Goal: Task Accomplishment & Management: Manage account settings

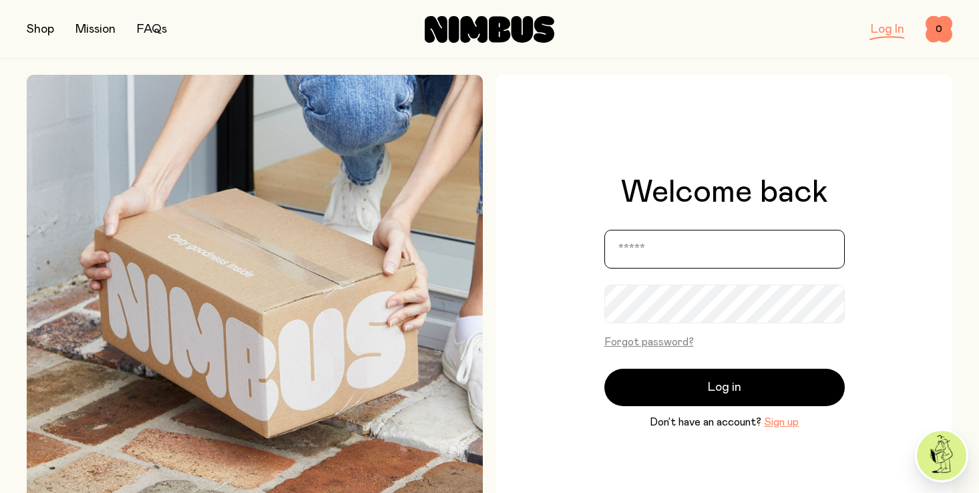
click at [664, 252] on input "email" at bounding box center [724, 249] width 240 height 39
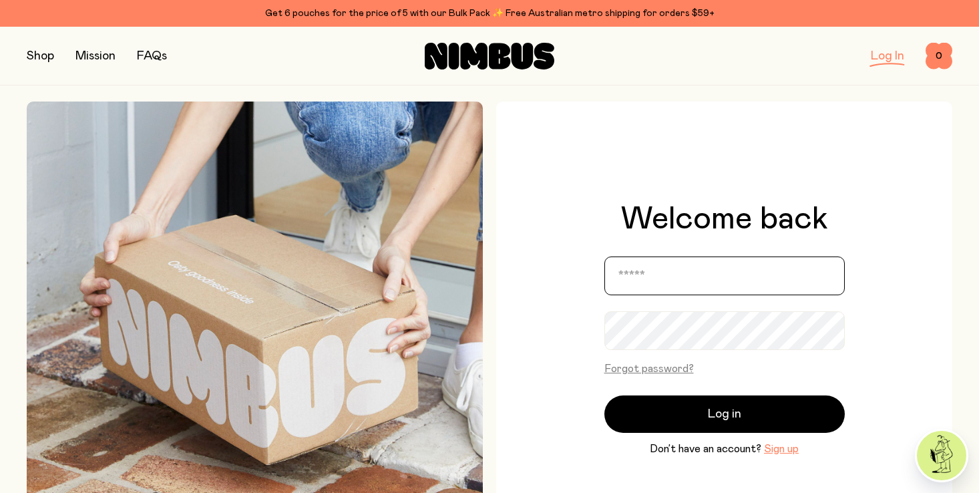
click at [660, 266] on input "email" at bounding box center [724, 275] width 240 height 39
type input "**********"
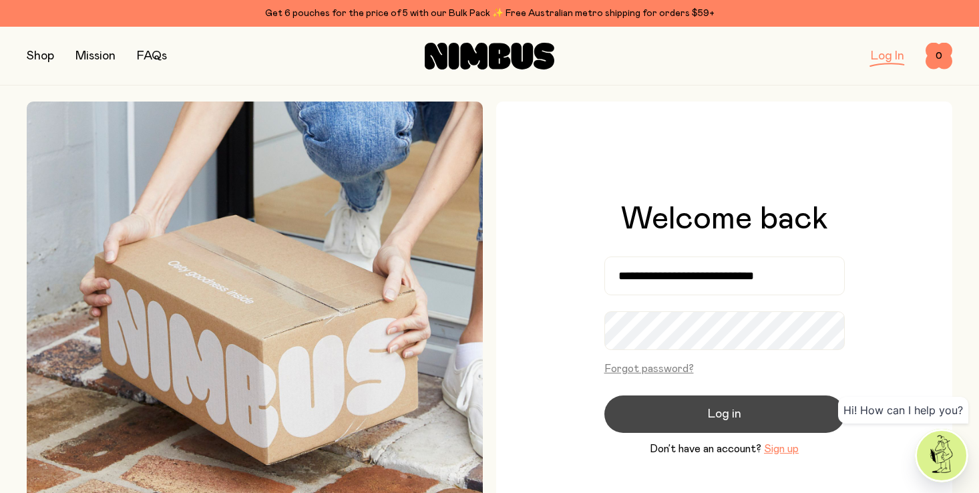
click at [713, 410] on span "Log in" at bounding box center [724, 414] width 33 height 19
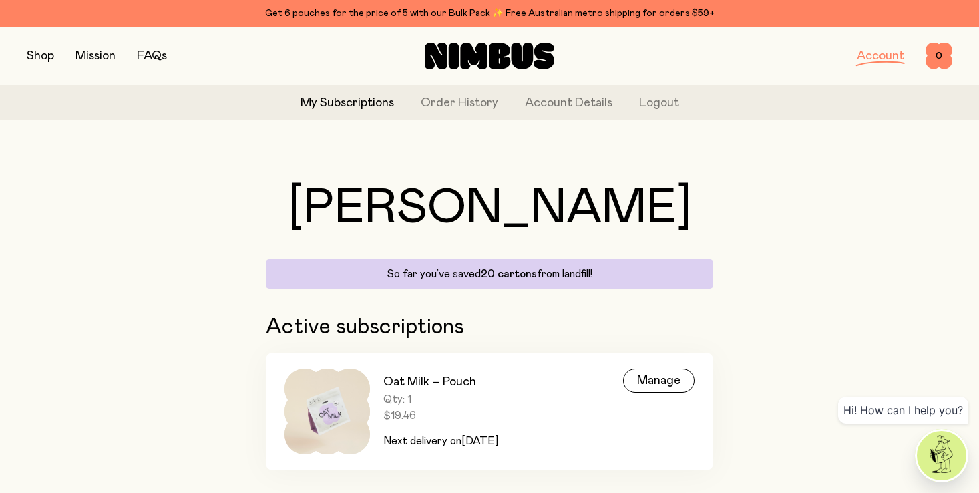
scroll to position [31, 0]
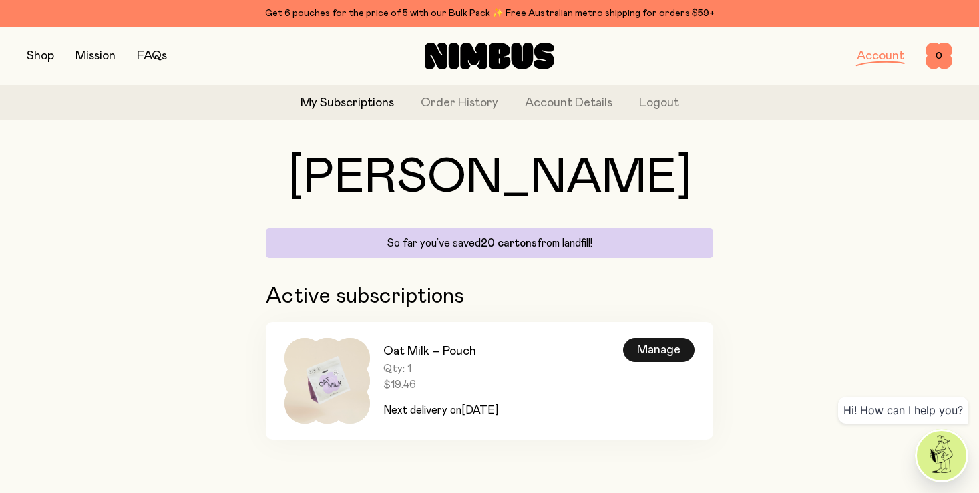
click at [653, 350] on div "Manage" at bounding box center [658, 350] width 71 height 24
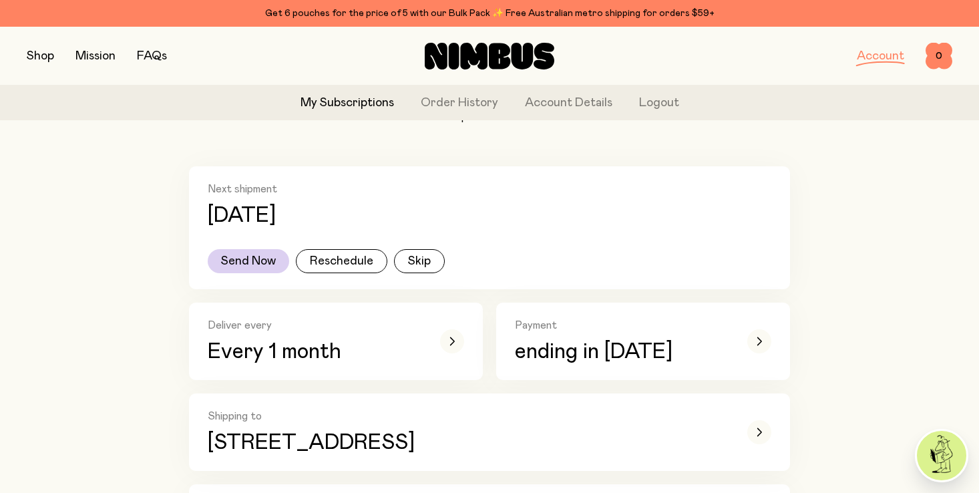
scroll to position [204, 0]
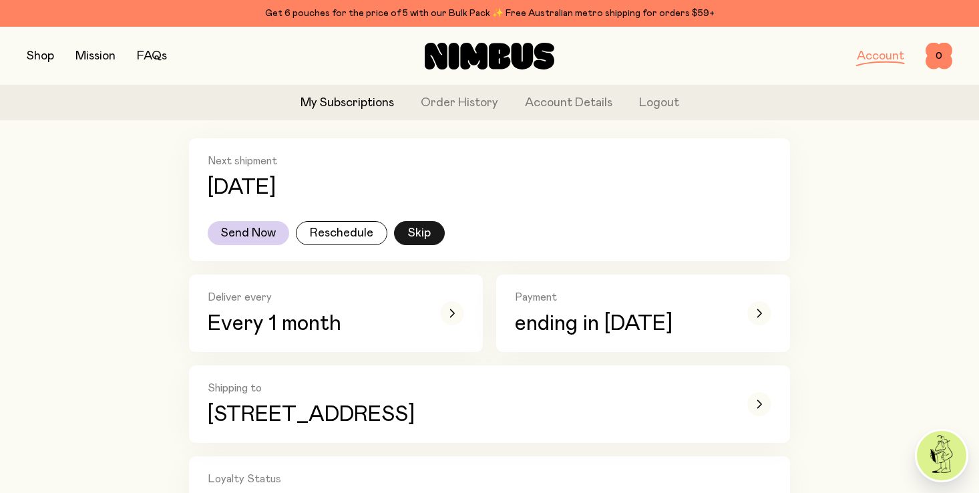
click at [413, 233] on button "Skip" at bounding box center [419, 233] width 51 height 24
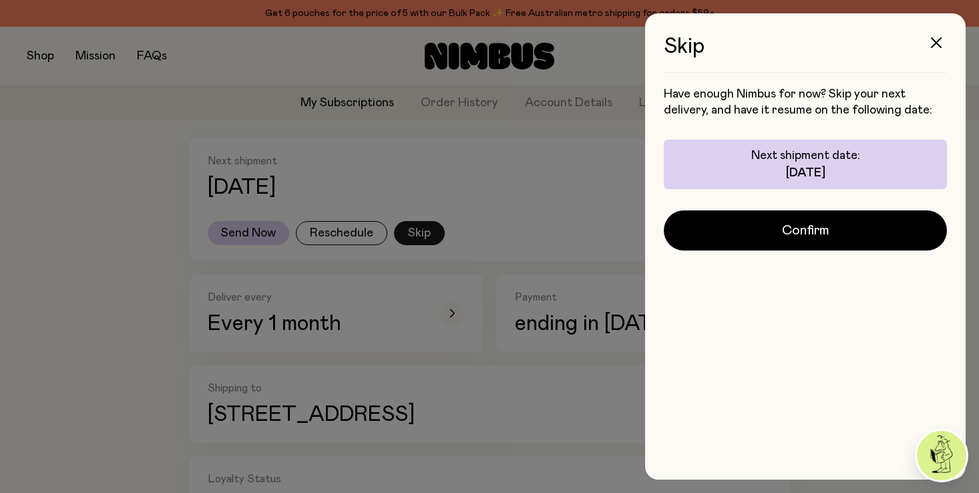
scroll to position [0, 0]
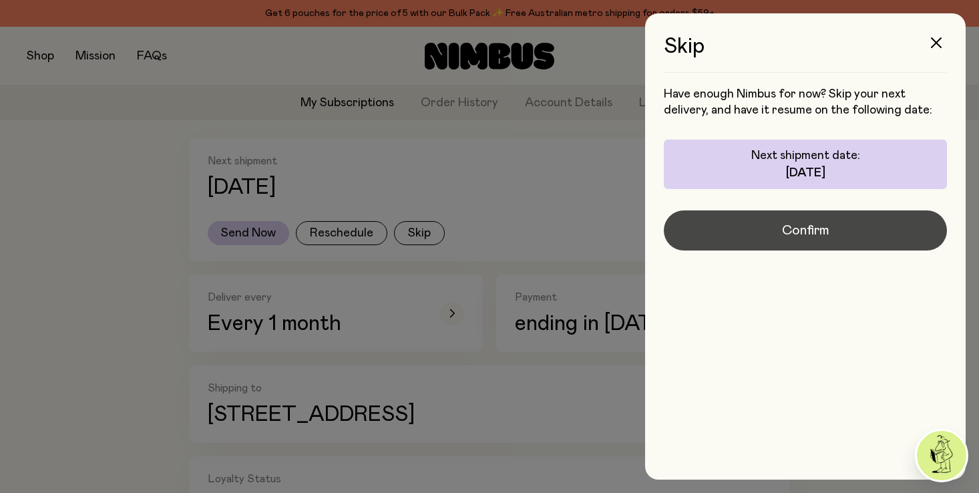
click at [814, 231] on span "Confirm" at bounding box center [805, 230] width 47 height 19
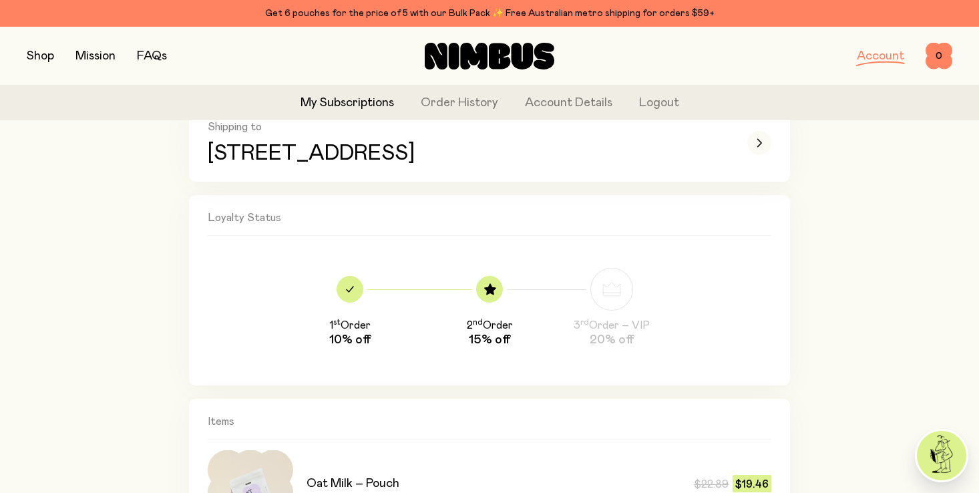
scroll to position [465, 0]
click at [194, 334] on div "Loyalty Status 1 st Order 10% off 2 nd Order 15% off 3 rd Order – VIP 20% off" at bounding box center [489, 291] width 601 height 190
